Goal: Information Seeking & Learning: Learn about a topic

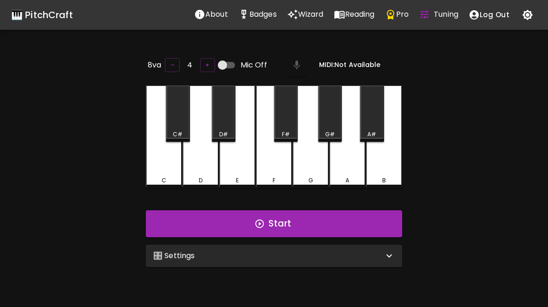
click at [359, 260] on div "🎛️ Settings" at bounding box center [274, 255] width 256 height 22
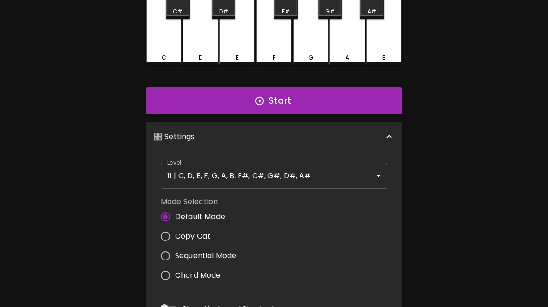
scroll to position [124, 0]
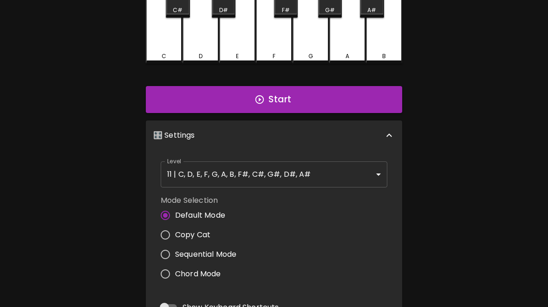
click at [299, 177] on body "🎹 PitchCraft About Badges Wizard Reading Pro Tuning Log Out 8va – 4 + Mic Off M…" at bounding box center [274, 184] width 548 height 616
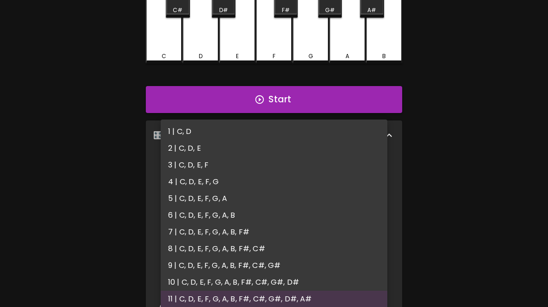
click at [204, 166] on li "3 | C, D, E, F" at bounding box center [274, 165] width 227 height 17
type input "5"
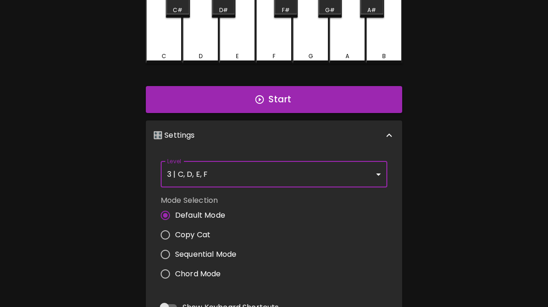
click at [504, 136] on div "🎹 PitchCraft About Badges Wizard Reading Pro Tuning Log Out 8va – 4 + Mic Off M…" at bounding box center [274, 163] width 548 height 575
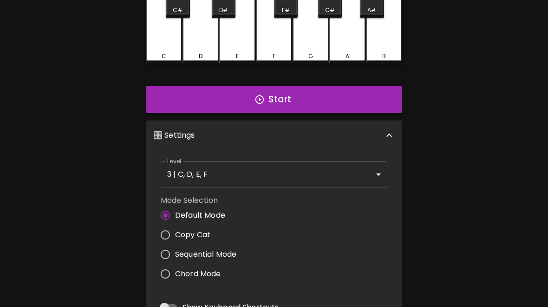
click at [323, 101] on button "Start" at bounding box center [274, 99] width 256 height 27
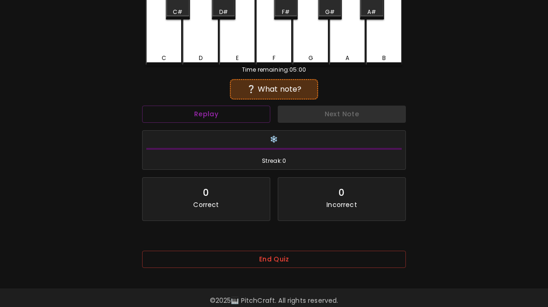
click at [167, 39] on div "C" at bounding box center [164, 14] width 36 height 102
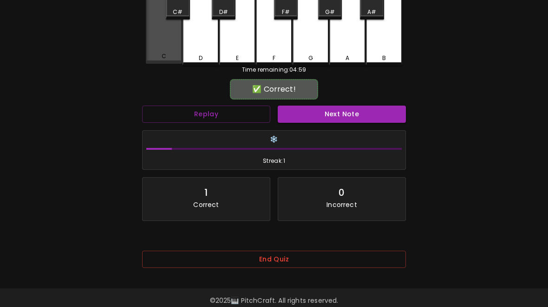
click at [165, 46] on div "C" at bounding box center [164, 13] width 36 height 100
click at [333, 112] on button "Next Note" at bounding box center [342, 113] width 128 height 17
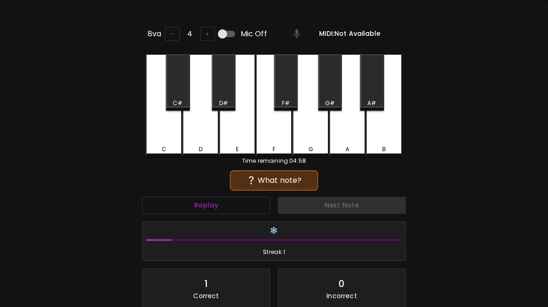
scroll to position [29, 0]
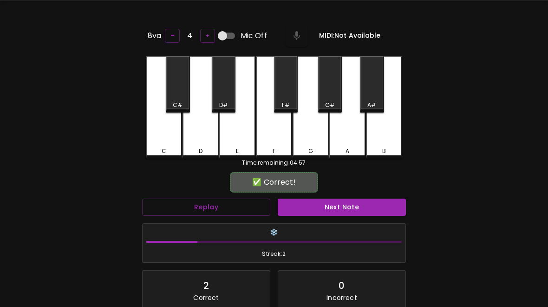
click at [199, 131] on div "D" at bounding box center [201, 107] width 36 height 102
click at [329, 207] on button "Next Note" at bounding box center [342, 206] width 128 height 17
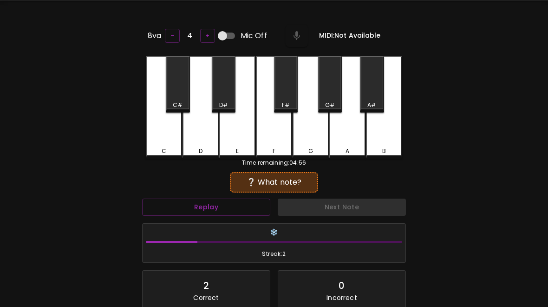
click at [243, 130] on div "E" at bounding box center [237, 107] width 36 height 102
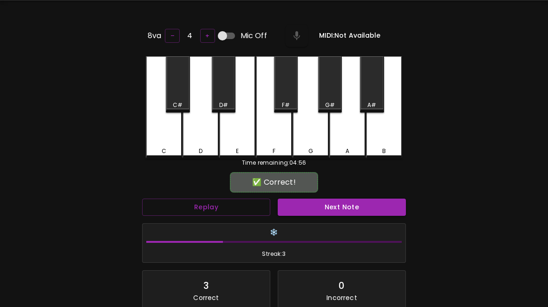
click at [349, 204] on button "Next Note" at bounding box center [342, 206] width 128 height 17
click at [207, 137] on div "D" at bounding box center [201, 107] width 36 height 102
click at [369, 205] on button "Next Note" at bounding box center [342, 206] width 128 height 17
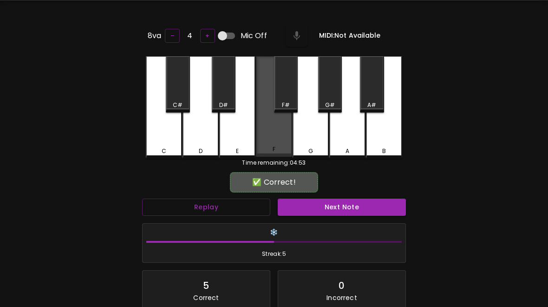
click at [274, 138] on div "F" at bounding box center [274, 106] width 36 height 100
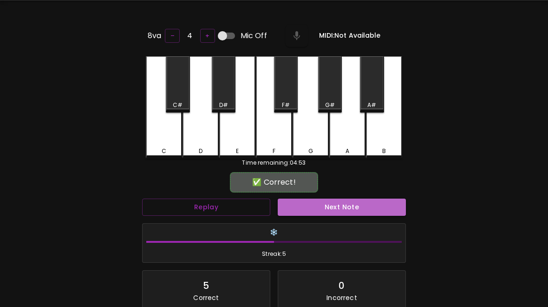
click at [340, 210] on button "Next Note" at bounding box center [342, 206] width 128 height 17
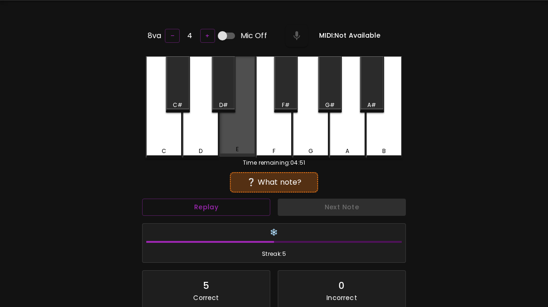
click at [232, 137] on div "E" at bounding box center [237, 106] width 36 height 100
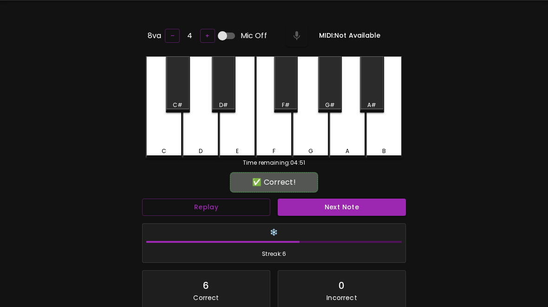
click at [343, 204] on button "Next Note" at bounding box center [342, 206] width 128 height 17
click at [167, 130] on div "C" at bounding box center [164, 107] width 36 height 102
click at [329, 205] on button "Next Note" at bounding box center [342, 206] width 128 height 17
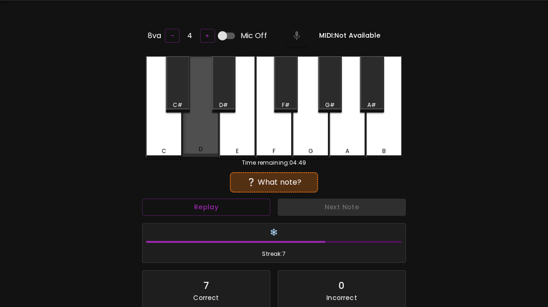
click at [315, 213] on button "Next Note" at bounding box center [342, 206] width 128 height 17
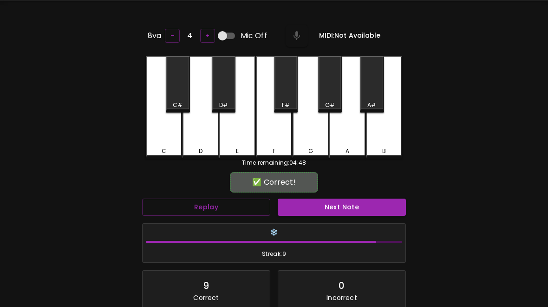
click at [329, 220] on div "❄️ Streak: 9" at bounding box center [273, 242] width 271 height 47
click at [335, 207] on button "Next Note" at bounding box center [342, 206] width 128 height 17
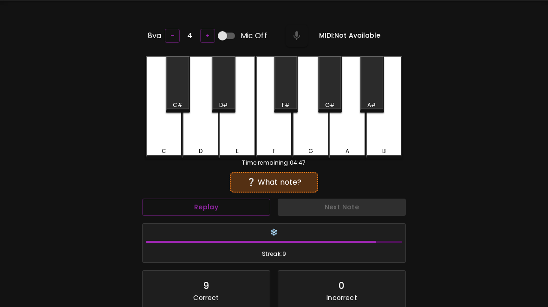
click at [207, 132] on div "D" at bounding box center [201, 107] width 36 height 102
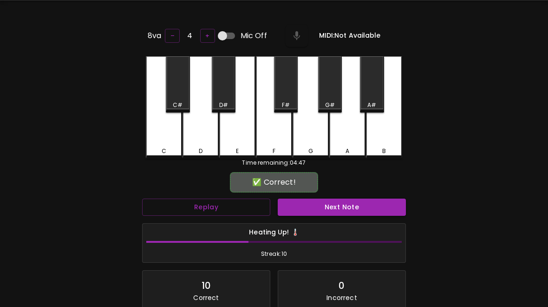
click at [327, 207] on button "Next Note" at bounding box center [342, 206] width 128 height 17
click at [329, 209] on button "Next Note" at bounding box center [342, 206] width 128 height 17
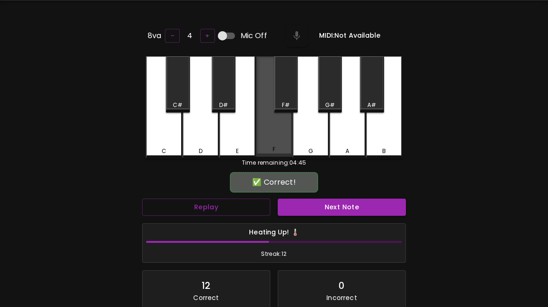
click at [325, 208] on button "Next Note" at bounding box center [342, 206] width 128 height 17
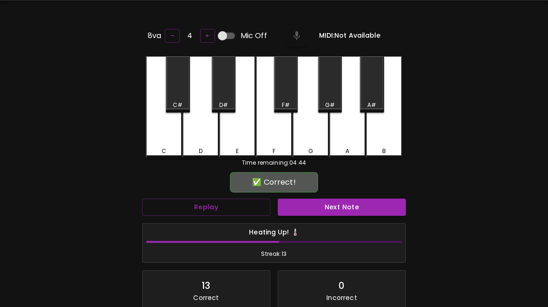
click at [209, 128] on div "D" at bounding box center [201, 107] width 36 height 102
click at [331, 206] on button "Next Note" at bounding box center [342, 206] width 128 height 17
click at [324, 211] on button "Next Note" at bounding box center [342, 206] width 128 height 17
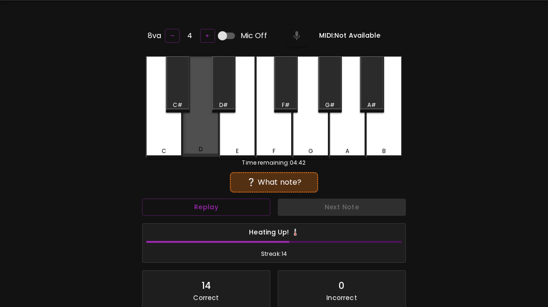
click at [202, 135] on div "D" at bounding box center [201, 106] width 36 height 100
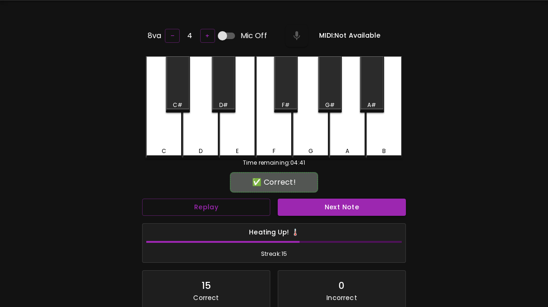
click at [326, 208] on button "Next Note" at bounding box center [342, 206] width 128 height 17
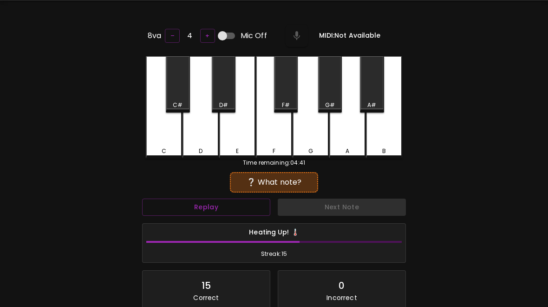
click at [207, 131] on div "D" at bounding box center [201, 107] width 36 height 102
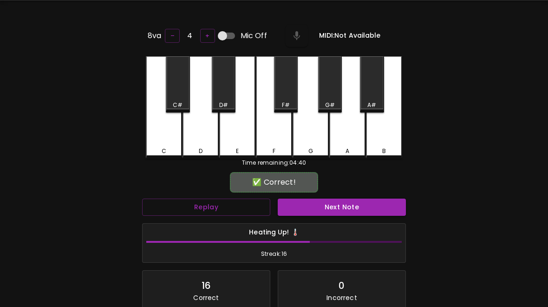
click at [325, 205] on button "Next Note" at bounding box center [342, 206] width 128 height 17
click at [165, 133] on div "C" at bounding box center [164, 107] width 36 height 102
click at [333, 201] on button "Next Note" at bounding box center [342, 206] width 128 height 17
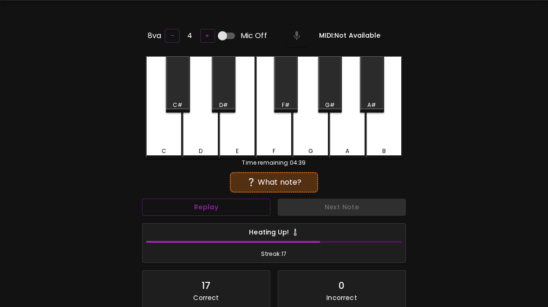
click at [163, 137] on div "C" at bounding box center [164, 107] width 36 height 102
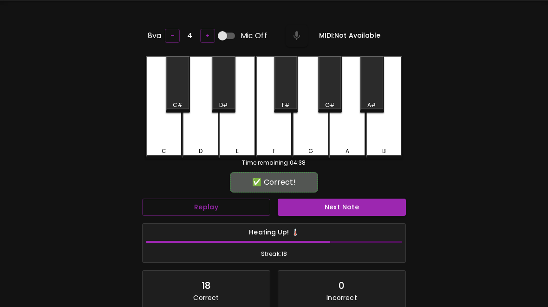
click at [329, 219] on div "Heating Up! 🌡️ Streak: 18" at bounding box center [273, 242] width 271 height 47
click at [333, 208] on button "Next Note" at bounding box center [342, 206] width 128 height 17
click at [158, 127] on div "C" at bounding box center [164, 107] width 36 height 102
click at [329, 206] on button "Next Note" at bounding box center [342, 206] width 128 height 17
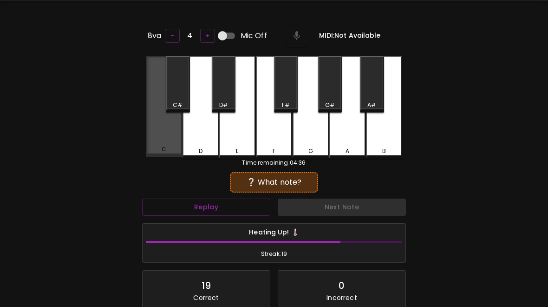
click at [164, 126] on div "C" at bounding box center [164, 106] width 36 height 100
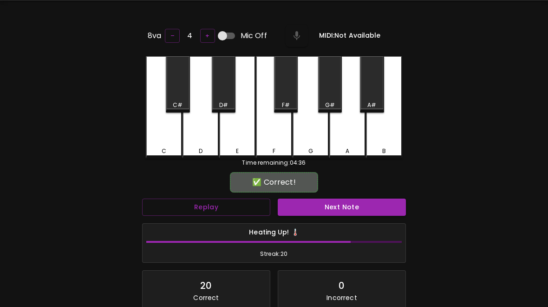
click at [319, 211] on button "Next Note" at bounding box center [342, 206] width 128 height 17
click at [204, 136] on div "D" at bounding box center [201, 107] width 36 height 102
click at [324, 211] on button "Next Note" at bounding box center [342, 206] width 128 height 17
click at [242, 135] on div "E" at bounding box center [237, 107] width 36 height 102
click at [328, 227] on h6 "Heating Up! 🌡️" at bounding box center [274, 232] width 256 height 10
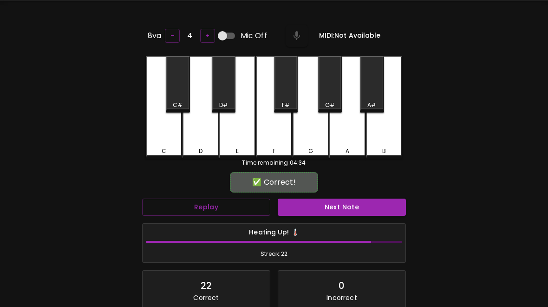
click at [327, 227] on h6 "Heating Up! 🌡️" at bounding box center [274, 232] width 256 height 10
click at [333, 202] on button "Next Note" at bounding box center [342, 206] width 128 height 17
click at [276, 123] on div "F" at bounding box center [274, 107] width 36 height 102
click at [337, 212] on button "Next Note" at bounding box center [342, 206] width 128 height 17
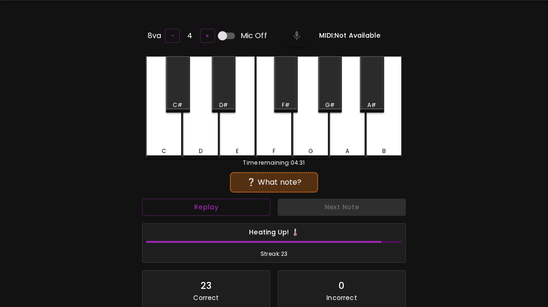
click at [242, 127] on div "E" at bounding box center [237, 107] width 36 height 102
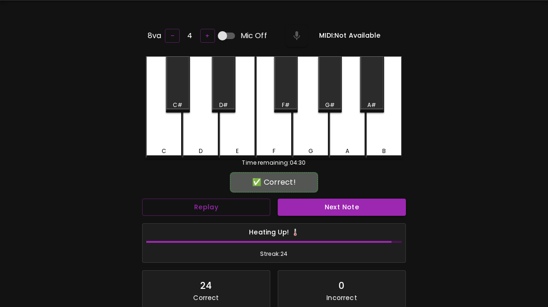
click at [339, 212] on button "Next Note" at bounding box center [342, 206] width 128 height 17
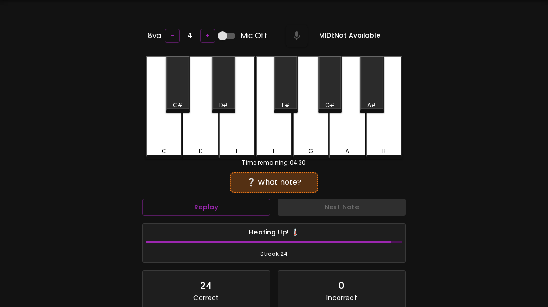
click at [239, 131] on div "E" at bounding box center [237, 107] width 36 height 102
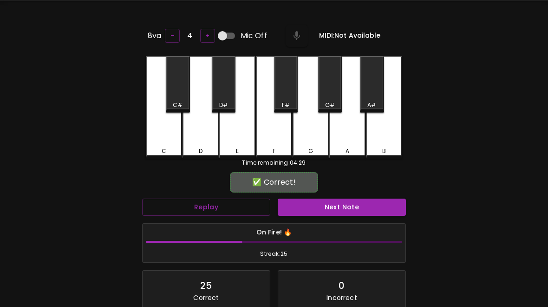
click at [333, 212] on button "Next Note" at bounding box center [342, 206] width 128 height 17
click at [162, 135] on div "C" at bounding box center [164, 107] width 36 height 102
click at [343, 198] on button "Next Note" at bounding box center [342, 206] width 128 height 17
click at [203, 129] on div "D" at bounding box center [201, 107] width 36 height 102
click at [327, 206] on button "Next Note" at bounding box center [342, 206] width 128 height 17
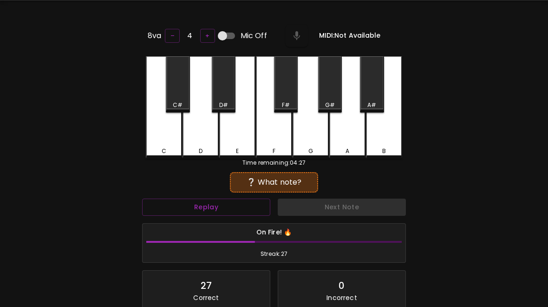
click at [235, 127] on div "E" at bounding box center [237, 107] width 36 height 102
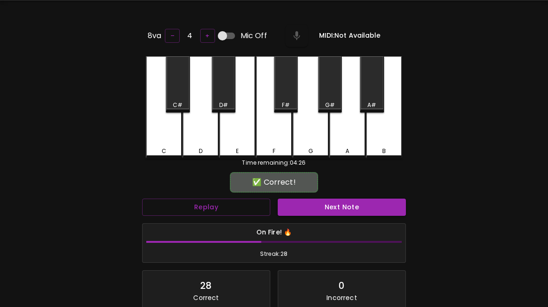
click at [330, 209] on button "Next Note" at bounding box center [342, 206] width 128 height 17
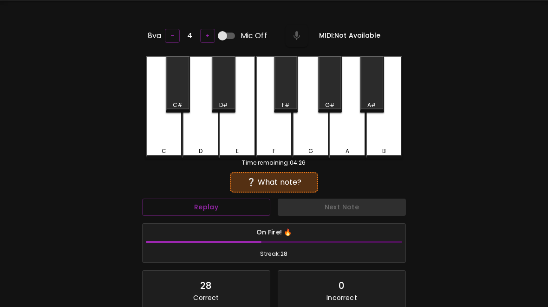
click at [199, 135] on div "D" at bounding box center [201, 107] width 36 height 102
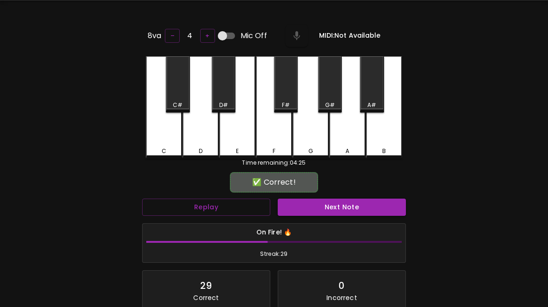
click at [338, 207] on button "Next Note" at bounding box center [342, 206] width 128 height 17
click at [322, 227] on h6 "On Fire! 🔥" at bounding box center [274, 232] width 256 height 10
click at [324, 208] on button "Next Note" at bounding box center [342, 206] width 128 height 17
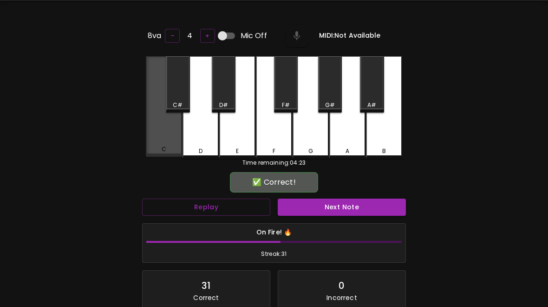
click at [169, 128] on div "C" at bounding box center [164, 106] width 36 height 100
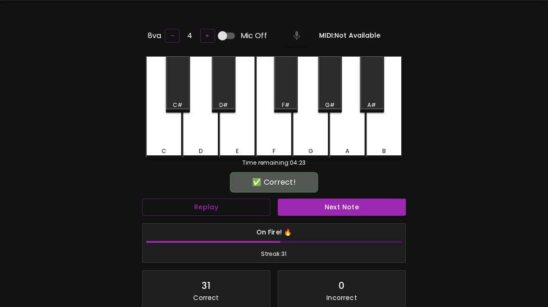
click at [338, 198] on button "Next Note" at bounding box center [342, 206] width 128 height 17
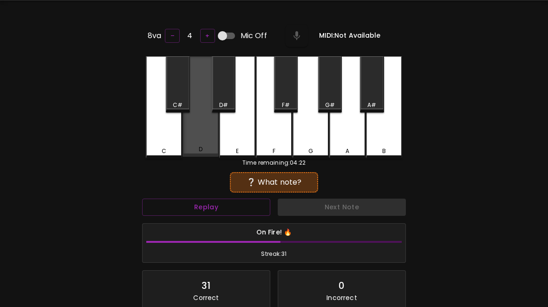
click at [204, 134] on div "D" at bounding box center [201, 106] width 36 height 100
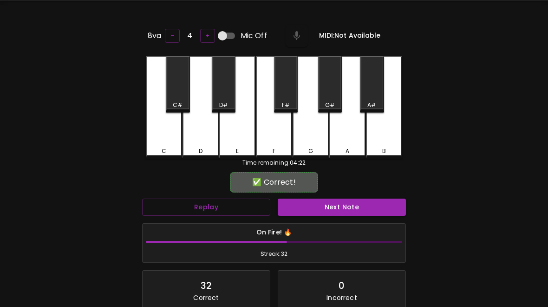
click at [318, 212] on button "Next Note" at bounding box center [342, 206] width 128 height 17
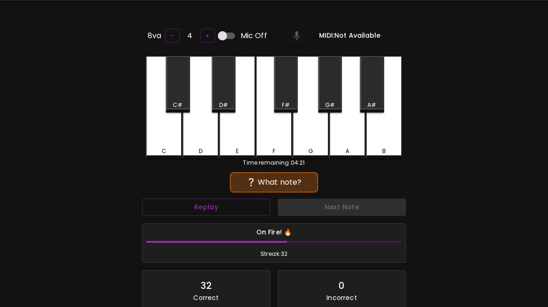
click at [197, 134] on div "D" at bounding box center [201, 107] width 36 height 102
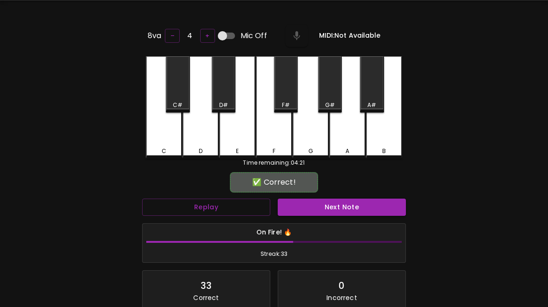
click at [333, 210] on button "Next Note" at bounding box center [342, 206] width 128 height 17
click at [164, 134] on div "C" at bounding box center [164, 107] width 36 height 102
click at [332, 200] on button "Next Note" at bounding box center [342, 206] width 128 height 17
click at [322, 209] on button "Next Note" at bounding box center [342, 206] width 128 height 17
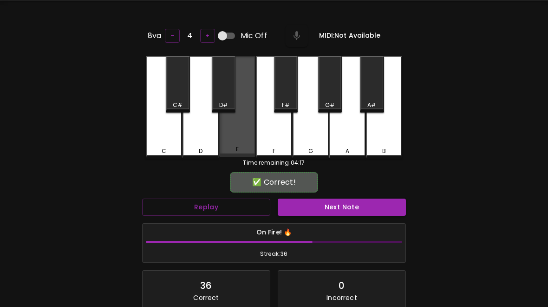
click at [234, 128] on div "E" at bounding box center [237, 106] width 36 height 100
click at [333, 208] on button "Next Note" at bounding box center [342, 206] width 128 height 17
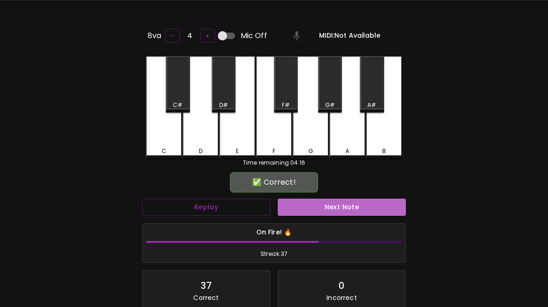
click at [328, 208] on button "Next Note" at bounding box center [342, 206] width 128 height 17
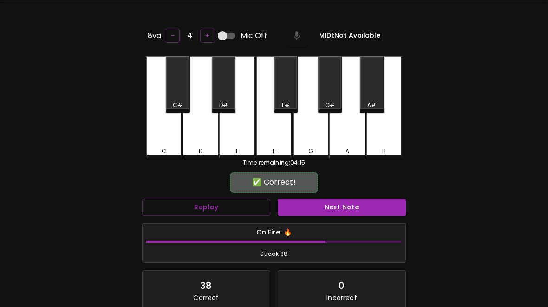
click at [316, 223] on div "On Fire! 🔥 Streak: 38" at bounding box center [274, 242] width 263 height 39
click at [324, 202] on button "Next Note" at bounding box center [342, 206] width 128 height 17
click at [313, 212] on button "Next Note" at bounding box center [342, 206] width 128 height 17
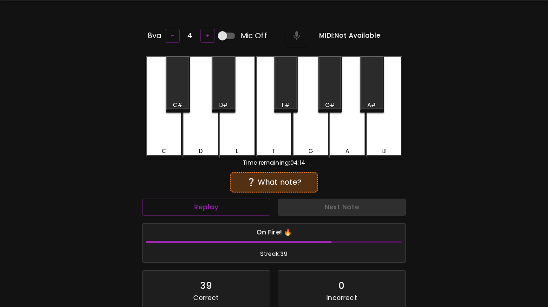
click at [160, 126] on div "C" at bounding box center [164, 107] width 36 height 102
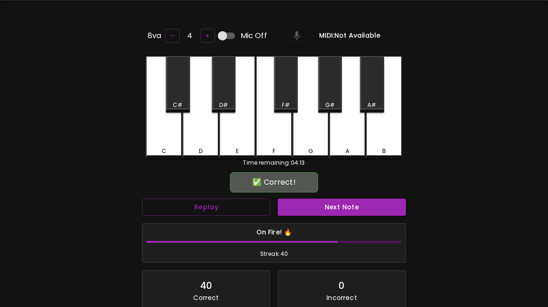
click at [329, 198] on button "Next Note" at bounding box center [342, 206] width 128 height 17
click at [208, 133] on div "D" at bounding box center [201, 107] width 36 height 102
click at [333, 201] on button "Next Note" at bounding box center [342, 206] width 128 height 17
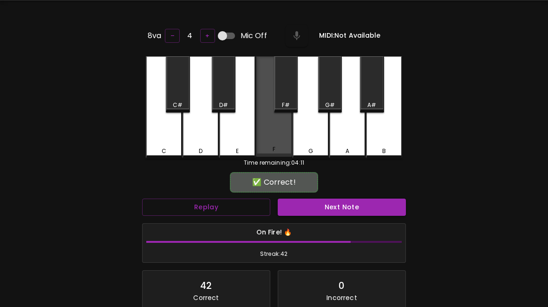
click at [278, 121] on div "F" at bounding box center [274, 106] width 36 height 100
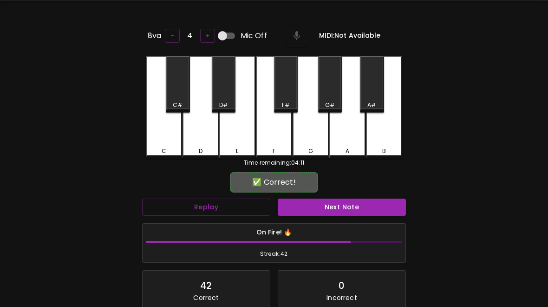
click at [322, 219] on div "On Fire! 🔥 Streak: 42" at bounding box center [273, 242] width 271 height 47
click at [327, 202] on button "Next Note" at bounding box center [342, 206] width 128 height 17
click at [164, 129] on div "C" at bounding box center [164, 107] width 36 height 102
click at [312, 204] on button "Next Note" at bounding box center [342, 206] width 128 height 17
click at [314, 206] on button "Next Note" at bounding box center [342, 206] width 128 height 17
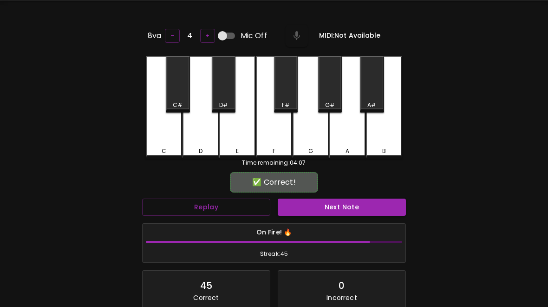
click at [243, 131] on div "E" at bounding box center [237, 107] width 36 height 102
click at [327, 220] on div "On Fire! 🔥 Streak: 45" at bounding box center [273, 242] width 271 height 47
click at [331, 206] on button "Next Note" at bounding box center [342, 206] width 128 height 17
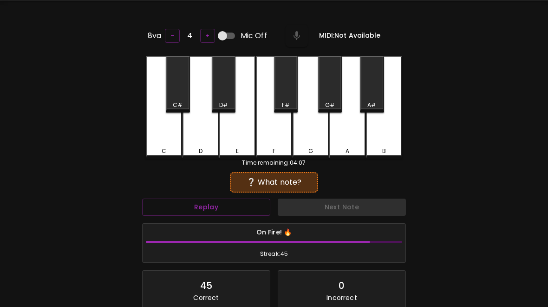
click at [212, 141] on div "D" at bounding box center [201, 107] width 36 height 102
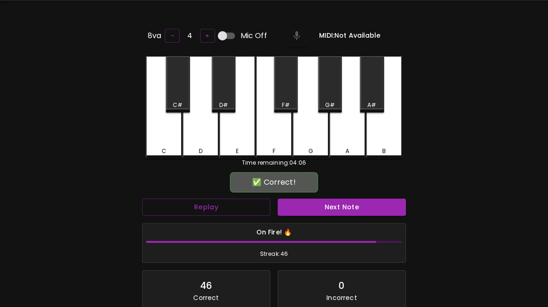
click at [335, 198] on button "Next Note" at bounding box center [342, 206] width 128 height 17
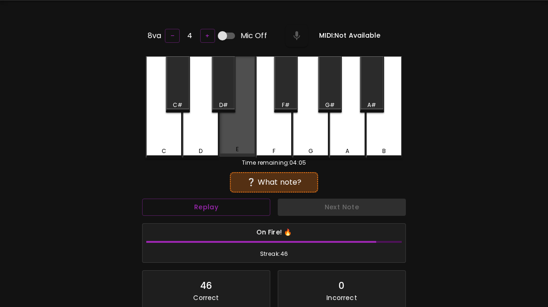
click at [240, 139] on div "E" at bounding box center [237, 106] width 36 height 100
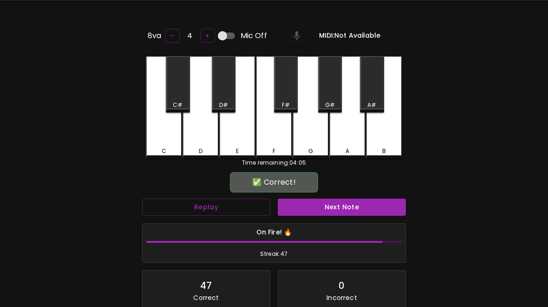
click at [328, 211] on button "Next Note" at bounding box center [342, 206] width 128 height 17
click at [170, 138] on div "C" at bounding box center [164, 107] width 36 height 102
click at [326, 204] on button "Next Note" at bounding box center [342, 206] width 128 height 17
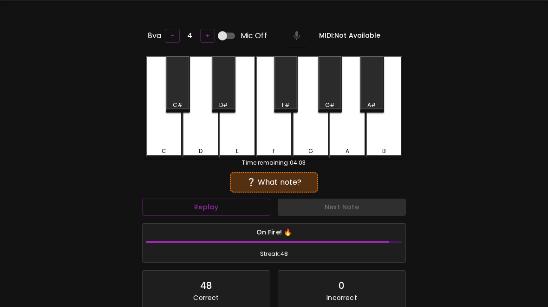
click at [180, 141] on div "C" at bounding box center [164, 107] width 36 height 102
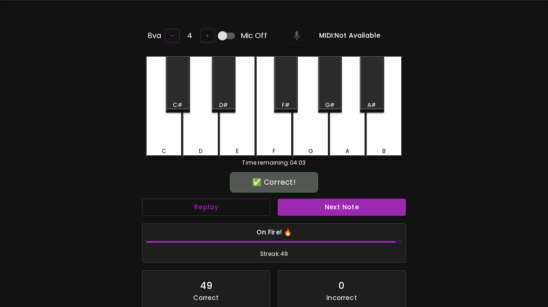
click at [337, 204] on button "Next Note" at bounding box center [342, 206] width 128 height 17
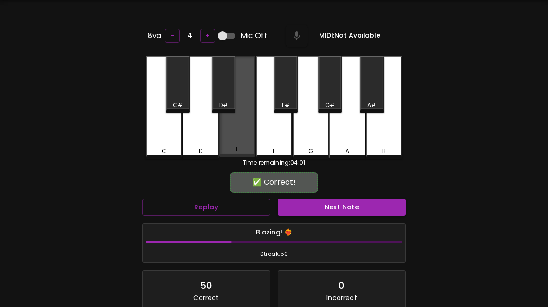
click at [238, 133] on div "E" at bounding box center [237, 106] width 36 height 100
click at [324, 210] on button "Next Note" at bounding box center [342, 206] width 128 height 17
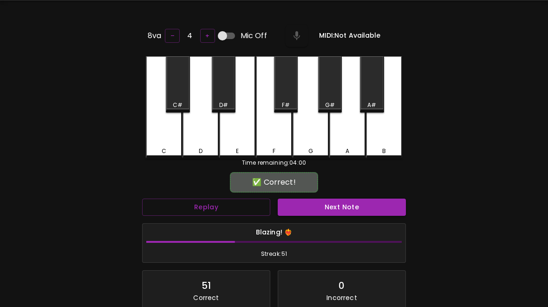
click at [335, 208] on button "Next Note" at bounding box center [342, 206] width 128 height 17
click at [331, 219] on div "Blazing! ❤️‍🔥 Streak: 52" at bounding box center [273, 242] width 271 height 47
click at [335, 205] on button "Next Note" at bounding box center [342, 206] width 128 height 17
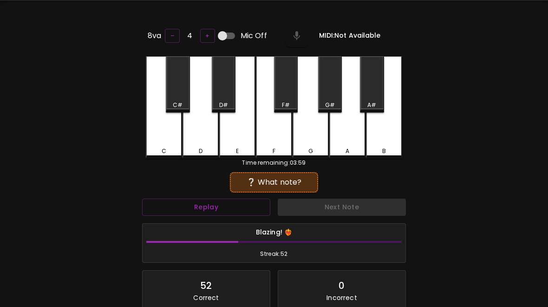
click at [272, 125] on div "F" at bounding box center [274, 107] width 36 height 102
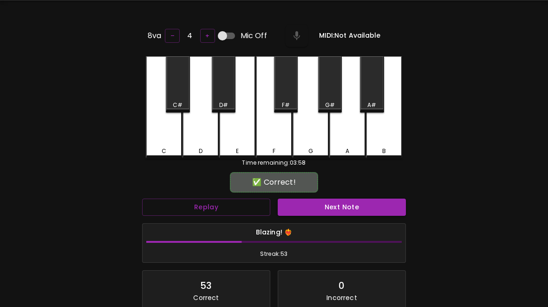
click at [321, 207] on button "Next Note" at bounding box center [342, 206] width 128 height 17
click at [205, 135] on div "D" at bounding box center [201, 107] width 36 height 102
click at [329, 200] on button "Next Note" at bounding box center [342, 206] width 128 height 17
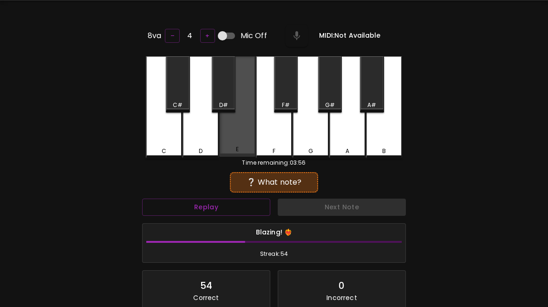
click at [317, 211] on button "Next Note" at bounding box center [342, 206] width 128 height 17
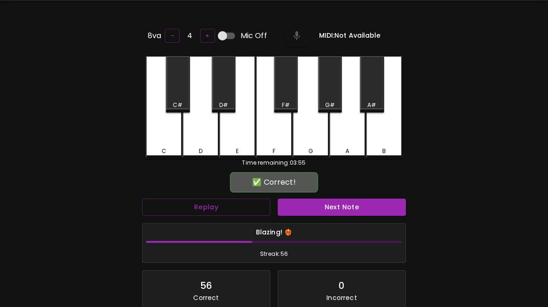
click at [172, 133] on div "C" at bounding box center [164, 107] width 36 height 102
click at [331, 203] on button "Next Note" at bounding box center [342, 206] width 128 height 17
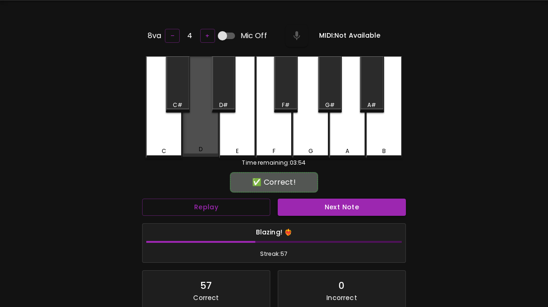
click at [202, 132] on div "D" at bounding box center [201, 106] width 36 height 100
click at [335, 206] on button "Next Note" at bounding box center [342, 206] width 128 height 17
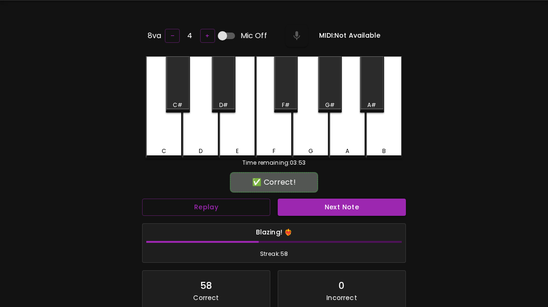
click at [199, 137] on div "D" at bounding box center [201, 107] width 36 height 102
click at [338, 204] on button "Next Note" at bounding box center [342, 206] width 128 height 17
click at [276, 130] on div "F" at bounding box center [274, 107] width 36 height 102
click at [331, 202] on button "Next Note" at bounding box center [342, 206] width 128 height 17
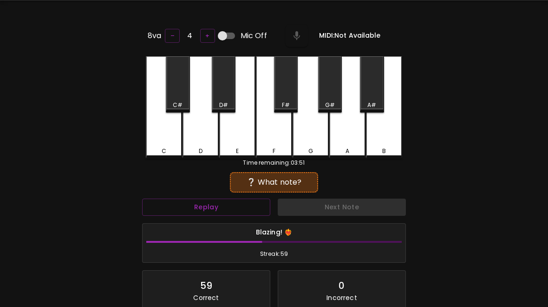
click at [201, 136] on div "D" at bounding box center [201, 107] width 36 height 102
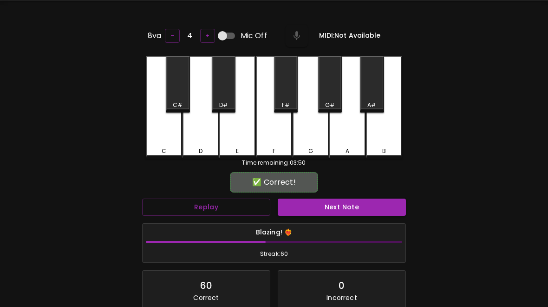
click at [335, 201] on button "Next Note" at bounding box center [342, 206] width 128 height 17
click at [331, 223] on div "Blazing! ❤️‍🔥 Streak: 61" at bounding box center [274, 242] width 263 height 39
click at [338, 208] on button "Next Note" at bounding box center [342, 206] width 128 height 17
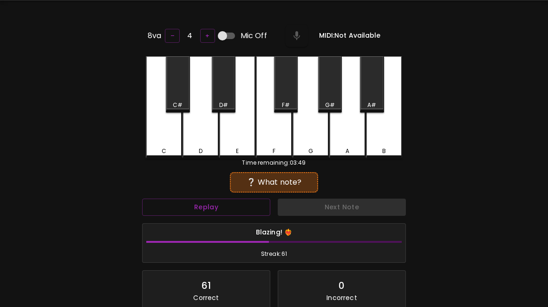
click at [240, 134] on div "E" at bounding box center [237, 107] width 36 height 102
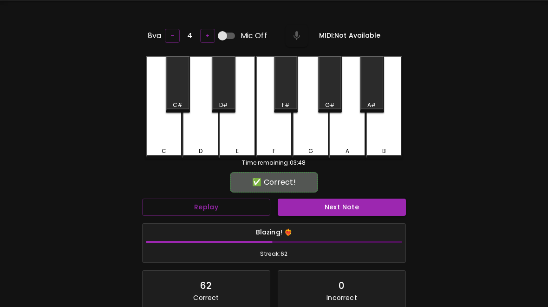
click at [336, 210] on button "Next Note" at bounding box center [342, 206] width 128 height 17
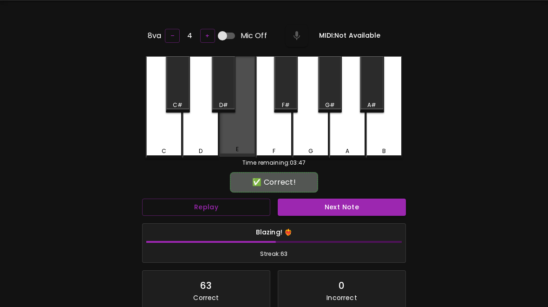
click at [342, 208] on button "Next Note" at bounding box center [342, 206] width 128 height 17
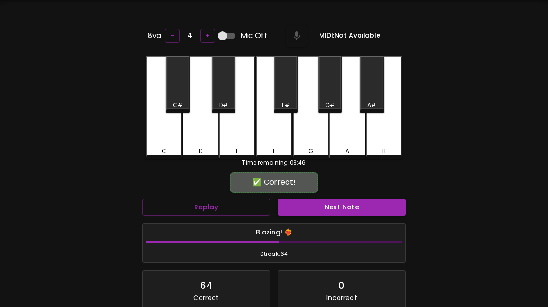
click at [333, 200] on button "Next Note" at bounding box center [342, 206] width 128 height 17
click at [320, 212] on button "Next Note" at bounding box center [342, 206] width 128 height 17
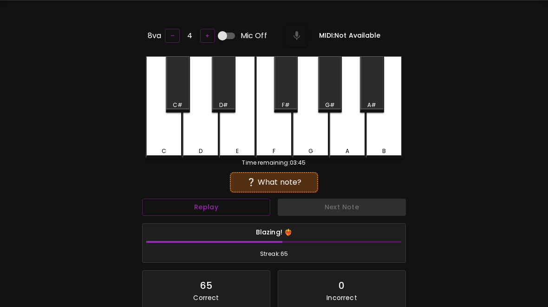
click at [201, 132] on div "D" at bounding box center [201, 107] width 36 height 102
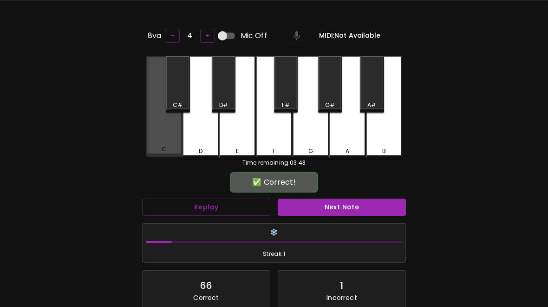
click at [162, 128] on div "C" at bounding box center [164, 106] width 36 height 100
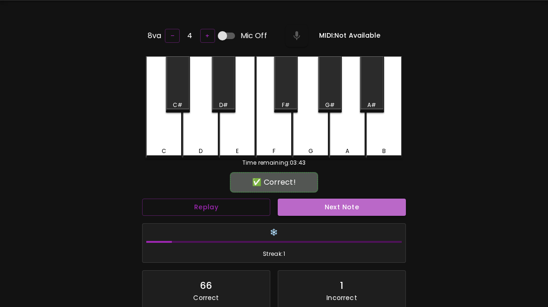
click at [342, 210] on button "Next Note" at bounding box center [342, 206] width 128 height 17
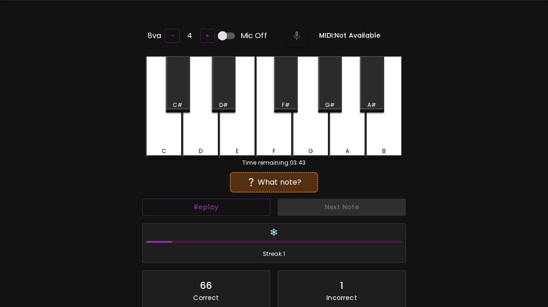
click at [205, 130] on div "D" at bounding box center [201, 107] width 36 height 102
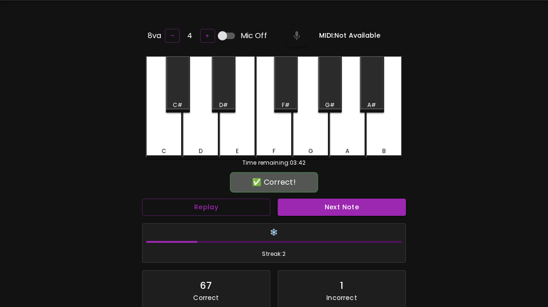
click at [313, 203] on button "Next Note" at bounding box center [342, 206] width 128 height 17
click at [242, 138] on div "E" at bounding box center [237, 107] width 36 height 102
click at [337, 208] on button "Next Note" at bounding box center [342, 206] width 128 height 17
click at [201, 130] on div "D" at bounding box center [201, 107] width 36 height 102
click at [322, 200] on button "Next Note" at bounding box center [342, 206] width 128 height 17
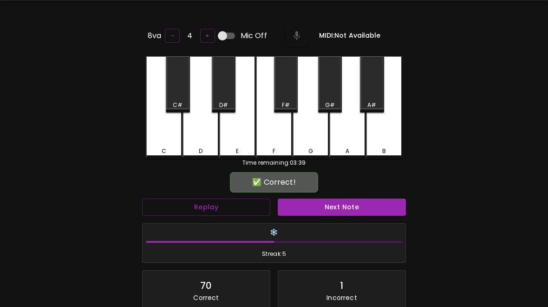
click at [209, 140] on div "D" at bounding box center [201, 107] width 36 height 102
click at [341, 208] on button "Next Note" at bounding box center [342, 206] width 128 height 17
click at [237, 129] on div "E" at bounding box center [237, 107] width 36 height 102
click at [322, 204] on button "Next Note" at bounding box center [342, 206] width 128 height 17
click at [164, 128] on div "C" at bounding box center [164, 107] width 36 height 102
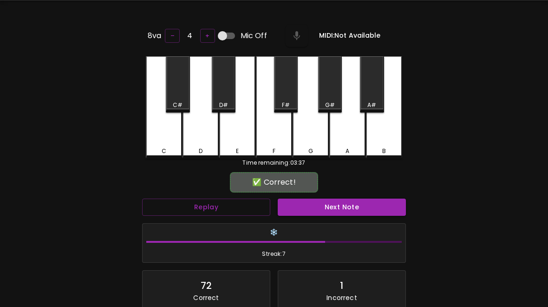
click at [312, 191] on div "✅ Correct!" at bounding box center [274, 182] width 264 height 23
click at [315, 205] on button "Next Note" at bounding box center [342, 206] width 128 height 17
click at [168, 139] on div "C" at bounding box center [164, 107] width 36 height 102
click at [346, 204] on button "Next Note" at bounding box center [342, 206] width 128 height 17
click at [208, 136] on div "D" at bounding box center [201, 107] width 36 height 102
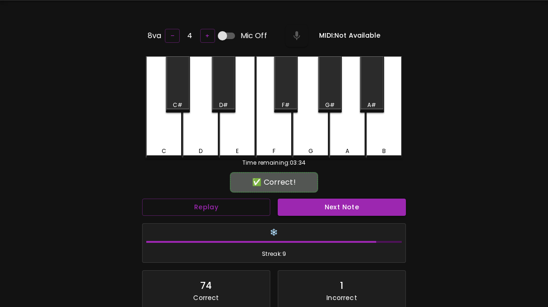
click at [331, 212] on button "Next Note" at bounding box center [342, 206] width 128 height 17
click at [169, 143] on div "C" at bounding box center [164, 107] width 36 height 102
click at [346, 242] on div at bounding box center [274, 243] width 256 height 5
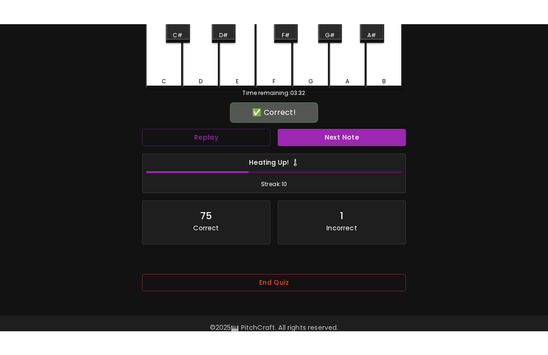
scroll to position [0, 0]
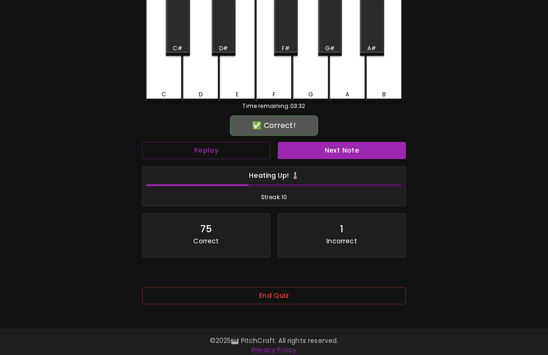
click at [351, 294] on button "End Quiz" at bounding box center [274, 295] width 264 height 17
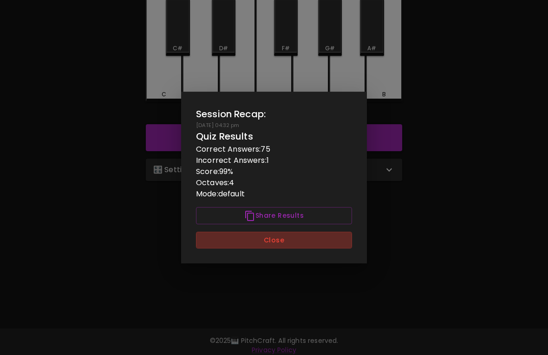
click at [284, 245] on button "Close" at bounding box center [274, 239] width 156 height 17
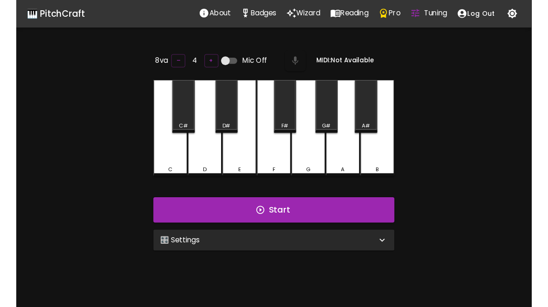
scroll to position [2, 0]
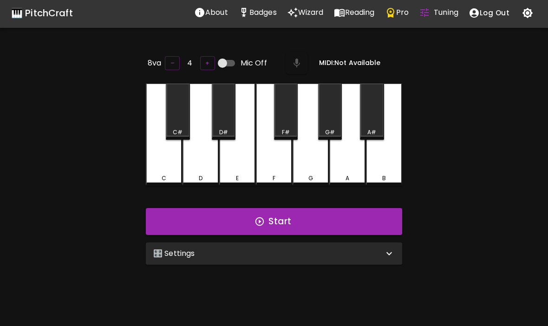
click at [271, 13] on p "Badges" at bounding box center [263, 12] width 27 height 11
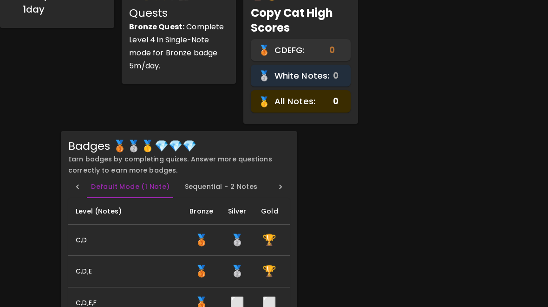
scroll to position [72, 0]
